Goal: Task Accomplishment & Management: Use online tool/utility

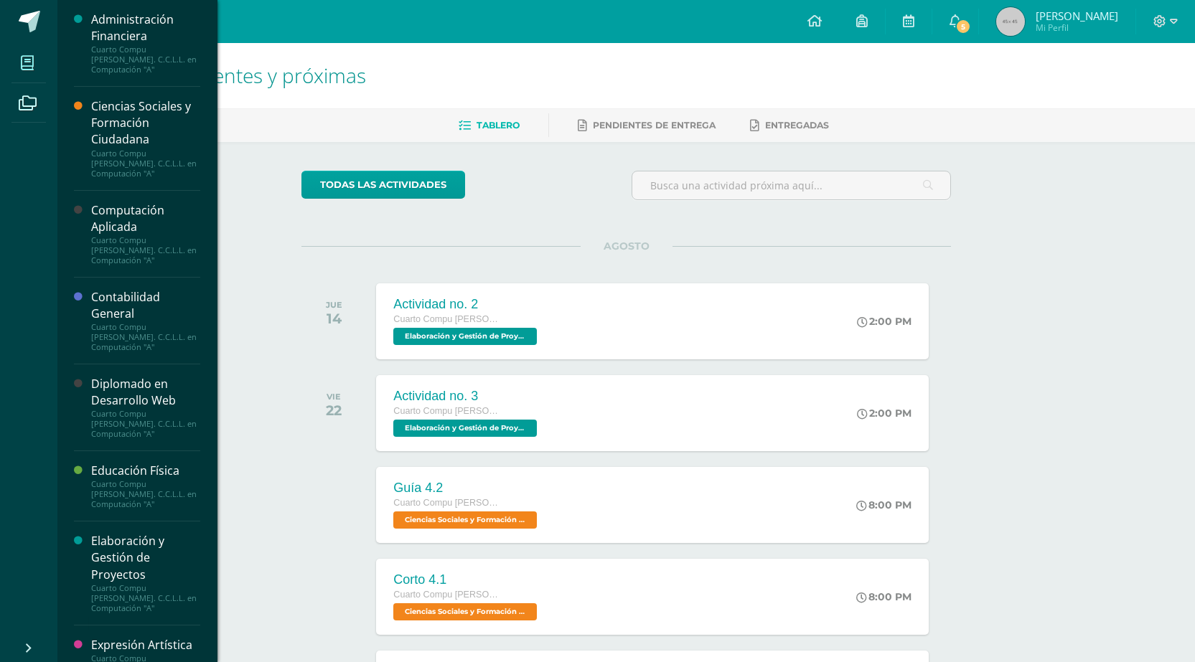
click at [32, 60] on icon at bounding box center [27, 63] width 13 height 14
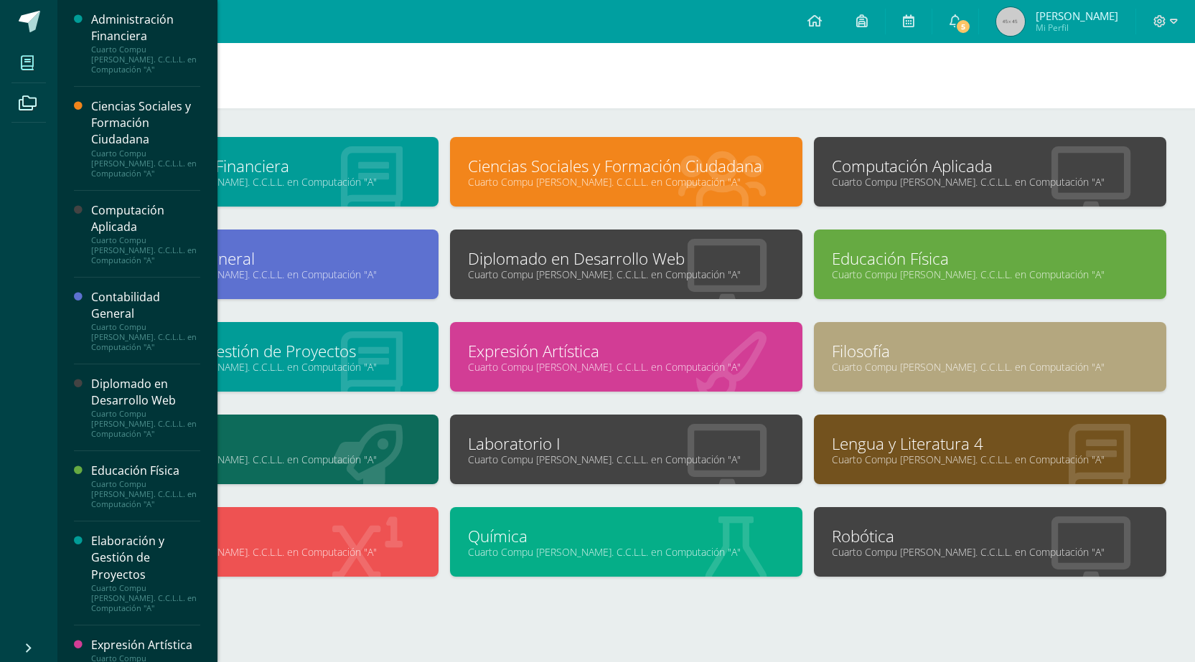
click at [694, 619] on div at bounding box center [626, 631] width 1080 height 62
click at [578, 446] on link "Laboratorio I" at bounding box center [626, 444] width 316 height 22
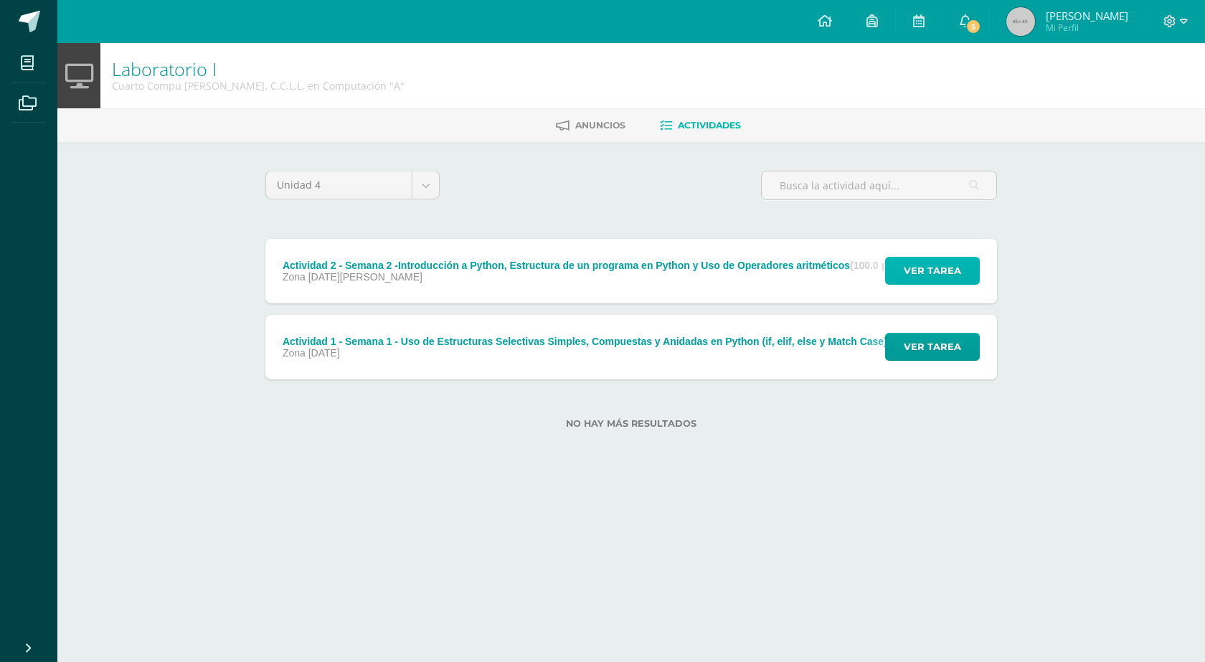
click at [930, 273] on span "Ver tarea" at bounding box center [932, 271] width 57 height 27
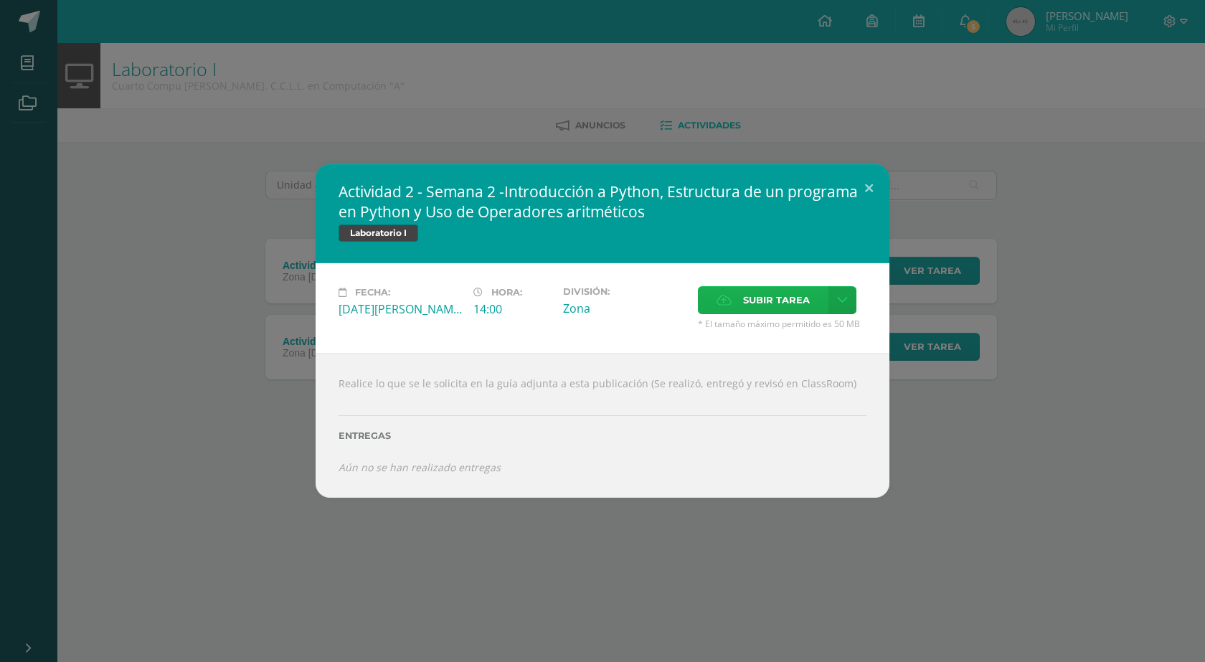
click at [783, 295] on span "Subir tarea" at bounding box center [776, 300] width 67 height 27
click at [0, 0] on input "Subir tarea" at bounding box center [0, 0] width 0 height 0
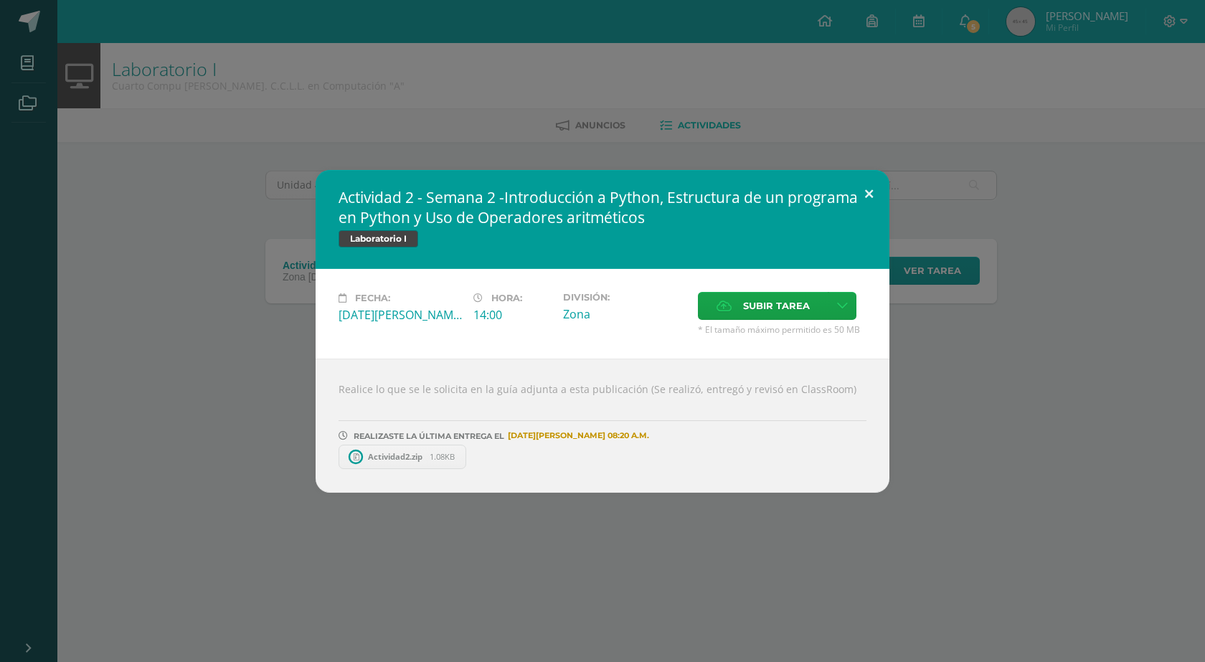
click at [867, 191] on button at bounding box center [869, 194] width 41 height 49
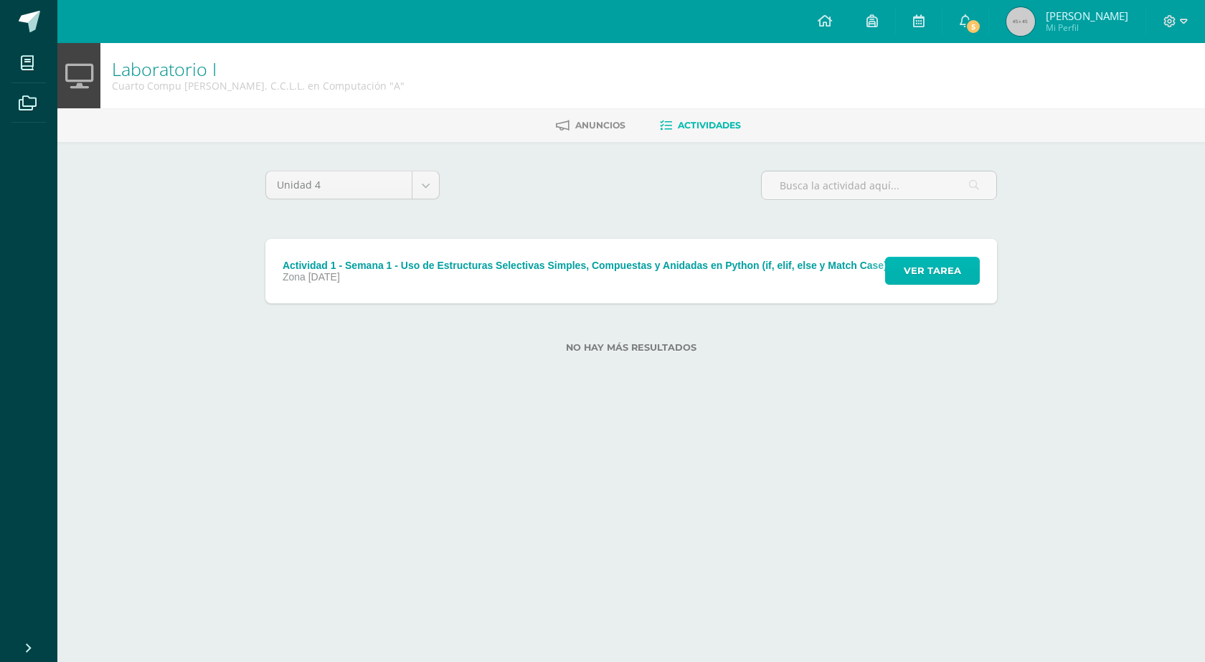
click at [931, 263] on span "Ver tarea" at bounding box center [932, 271] width 57 height 27
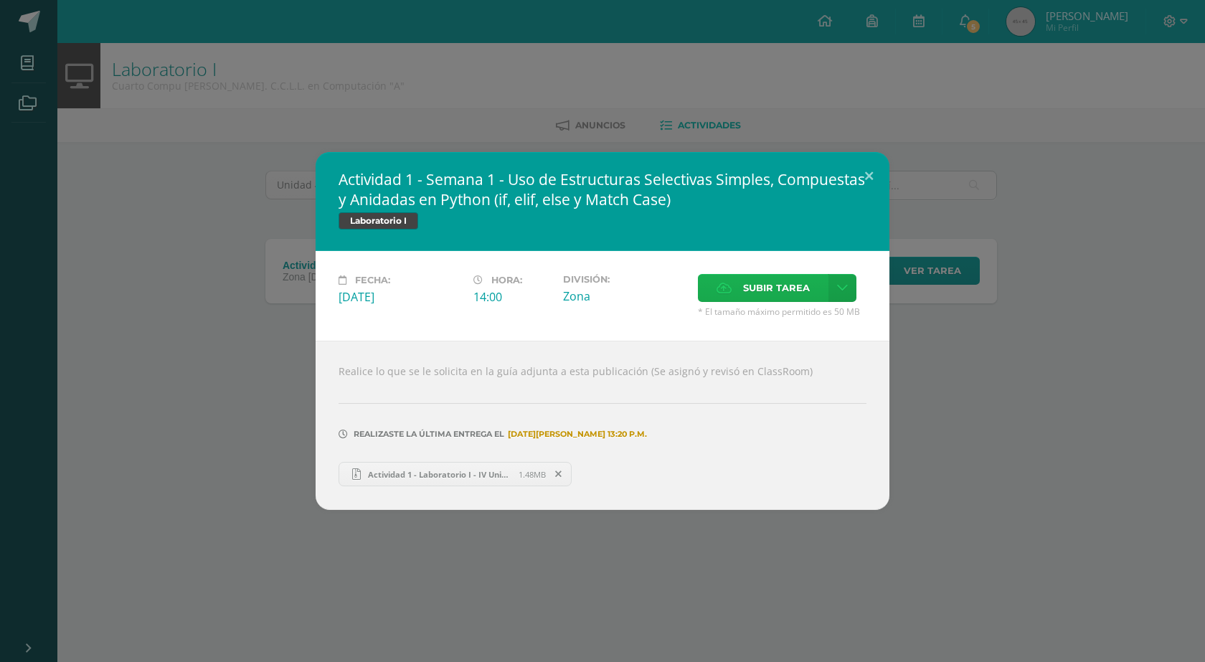
click at [772, 278] on span "Subir tarea" at bounding box center [776, 288] width 67 height 27
click at [0, 0] on input "Subir tarea" at bounding box center [0, 0] width 0 height 0
click at [869, 179] on button at bounding box center [869, 176] width 41 height 49
